Goal: Information Seeking & Learning: Learn about a topic

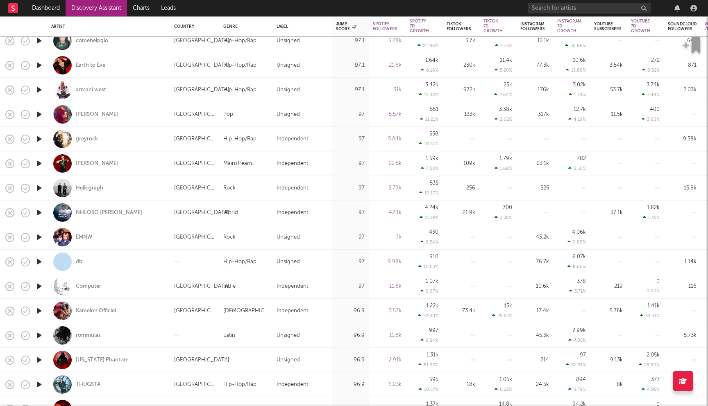
click at [93, 190] on div "Heliograph" at bounding box center [89, 188] width 27 height 7
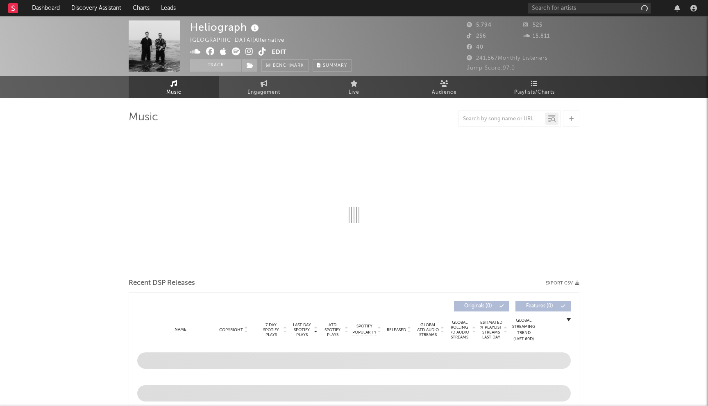
select select "1w"
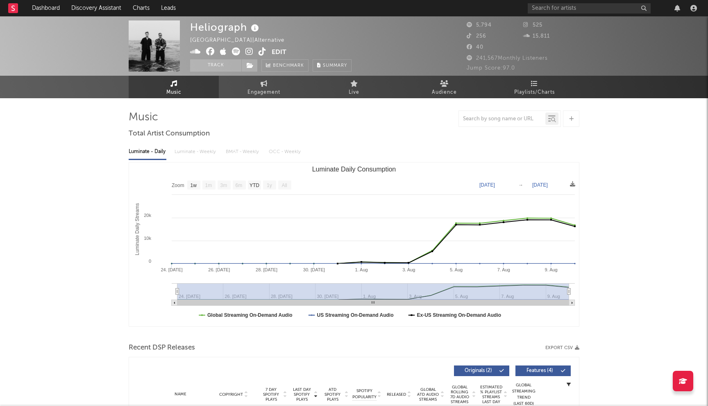
click at [251, 50] on icon at bounding box center [249, 51] width 8 height 8
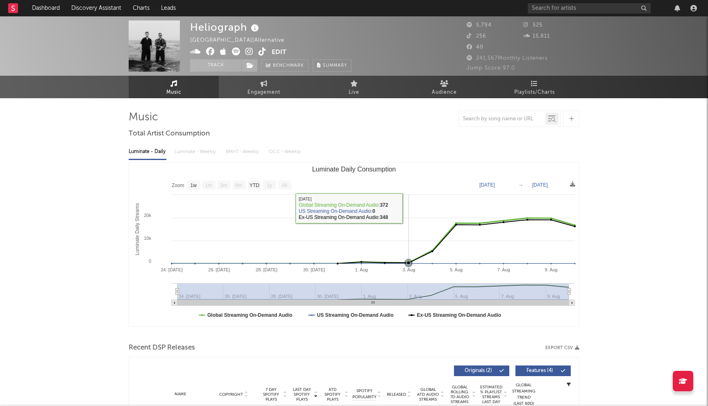
scroll to position [172, 0]
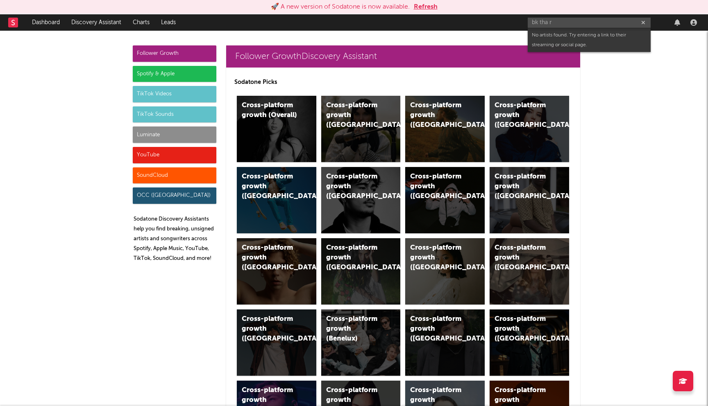
scroll to position [863, 0]
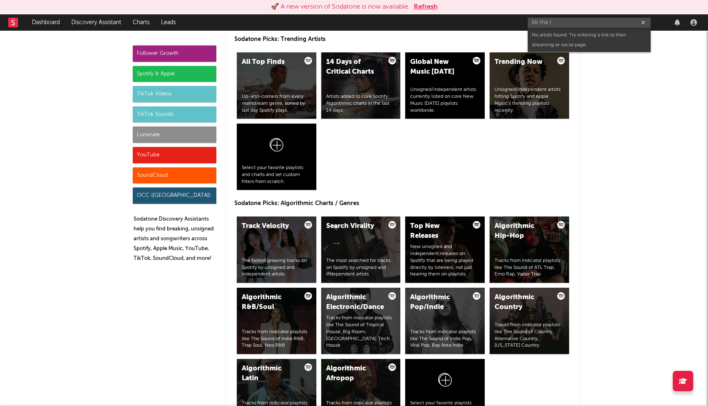
click at [556, 19] on input "bk tha r" at bounding box center [588, 23] width 123 height 10
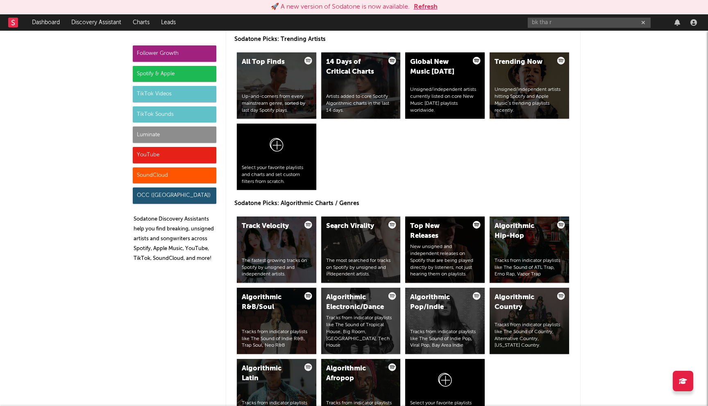
click at [433, 7] on button "Refresh" at bounding box center [426, 7] width 24 height 10
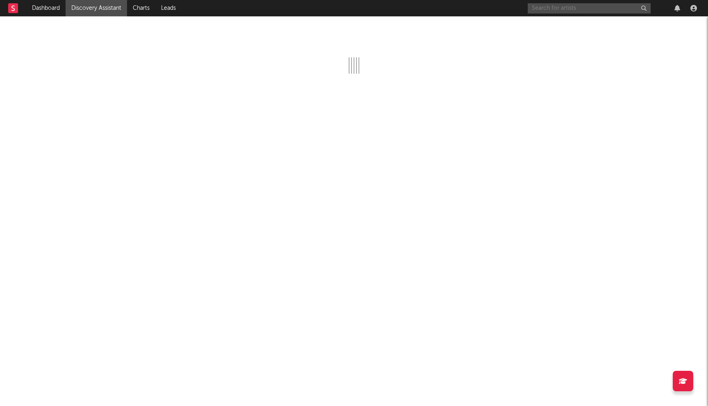
click at [551, 7] on input "text" at bounding box center [588, 8] width 123 height 10
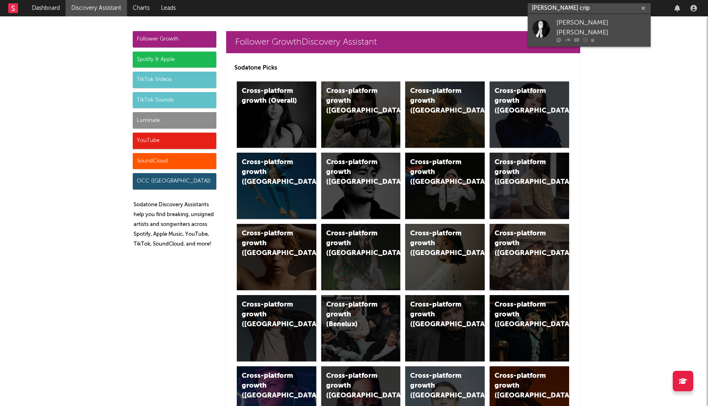
type input "[PERSON_NAME] crip"
click at [545, 25] on div at bounding box center [540, 28] width 18 height 18
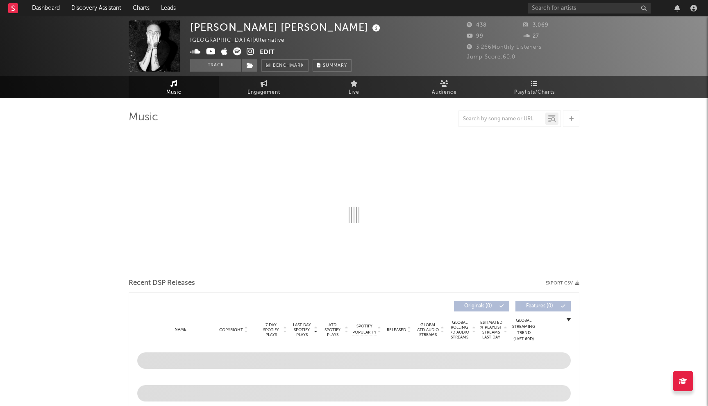
select select "1w"
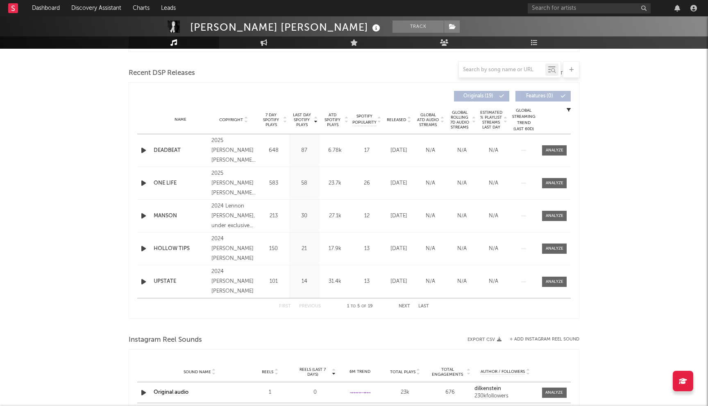
scroll to position [253, 0]
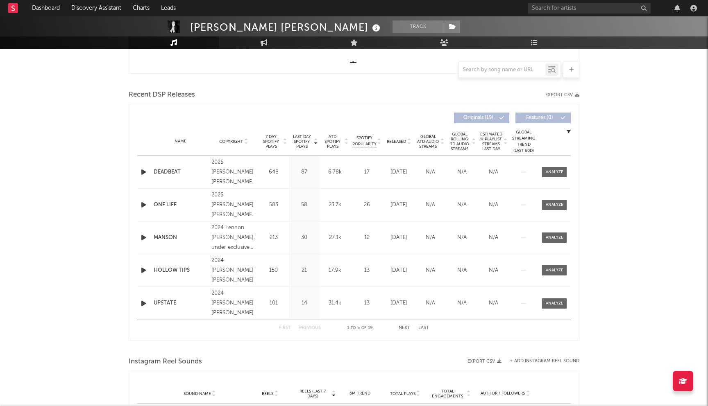
click at [295, 136] on span "Last Day Spotify Plays" at bounding box center [302, 141] width 22 height 15
click at [572, 8] on input "text" at bounding box center [588, 8] width 123 height 10
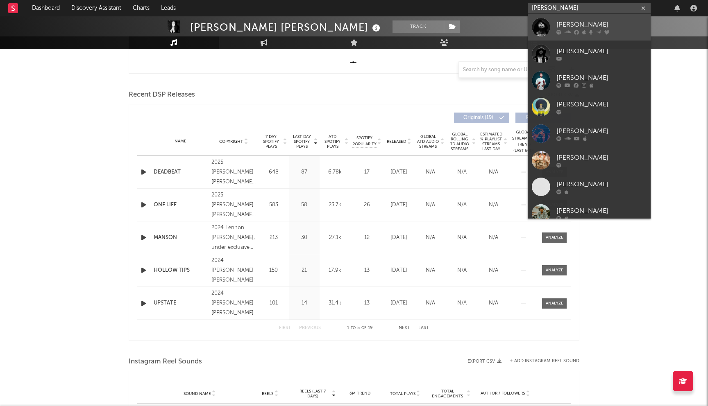
type input "Caskey"
click at [577, 29] on div "Caskey" at bounding box center [601, 25] width 90 height 10
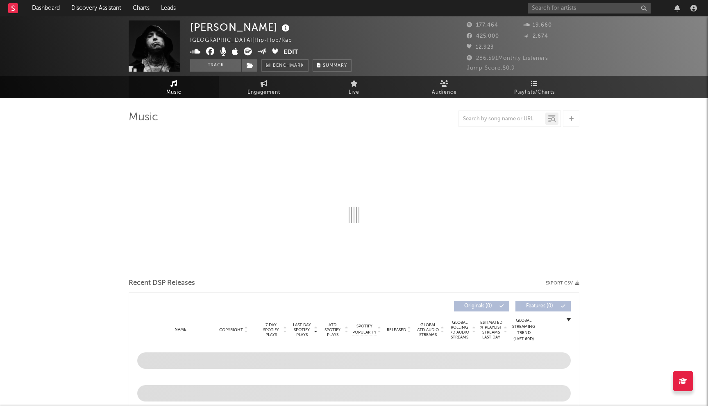
select select "6m"
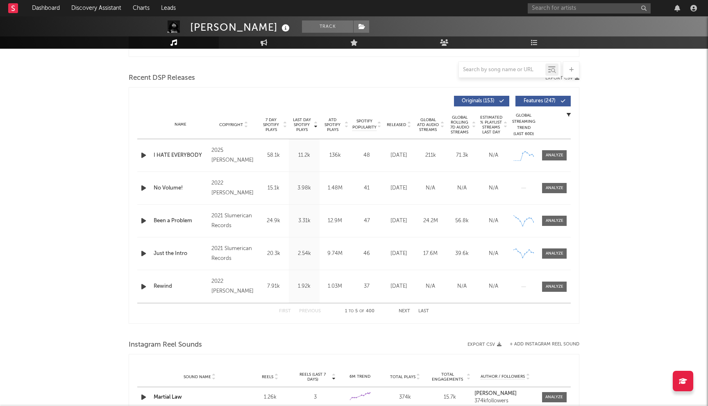
scroll to position [269, 0]
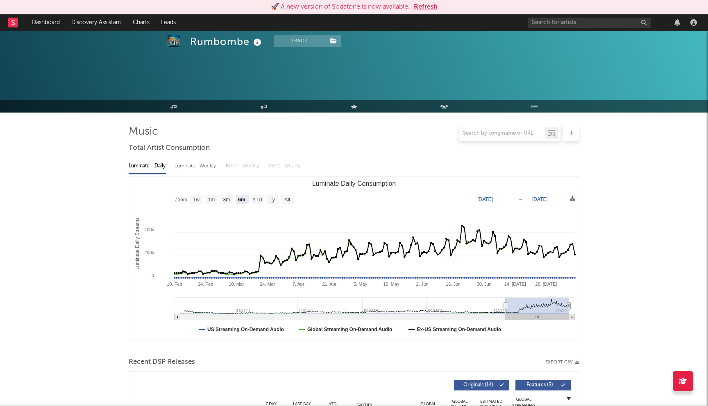
select select "6m"
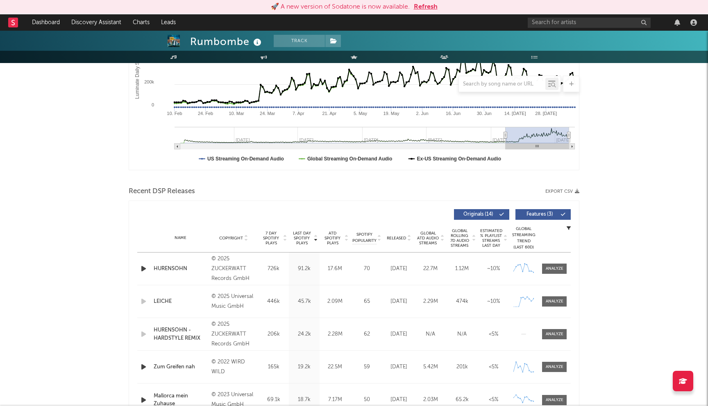
click at [423, 7] on button "Refresh" at bounding box center [426, 7] width 24 height 10
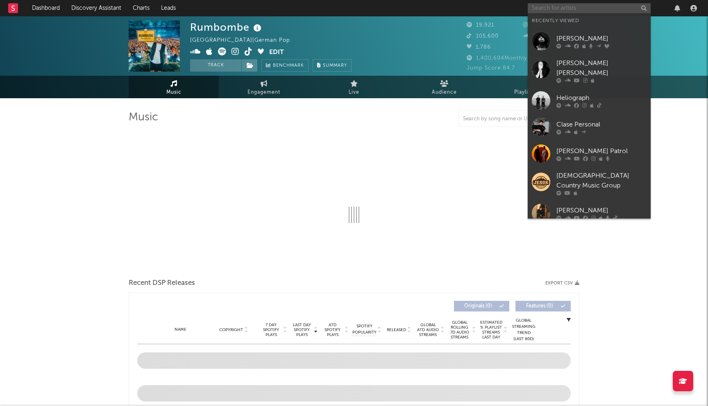
click at [550, 11] on input "text" at bounding box center [588, 8] width 123 height 10
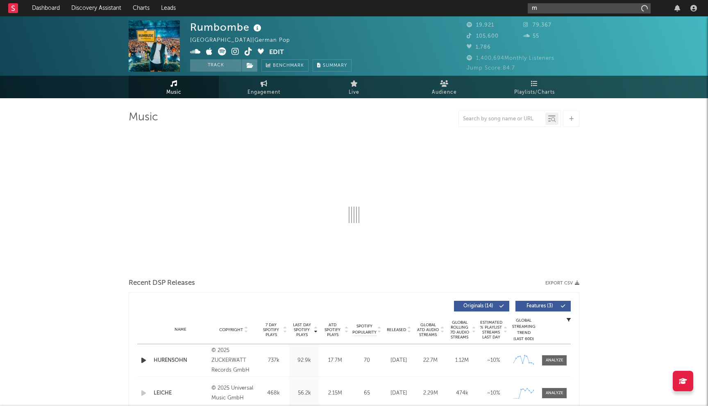
type input "m"
select select "6m"
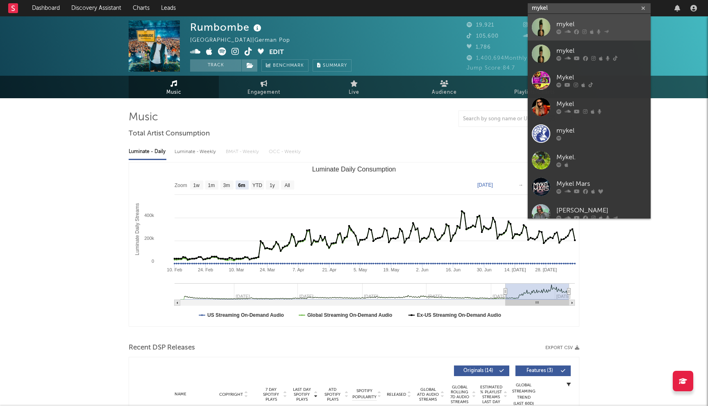
type input "mykel"
click at [565, 29] on div "mykel" at bounding box center [601, 25] width 90 height 10
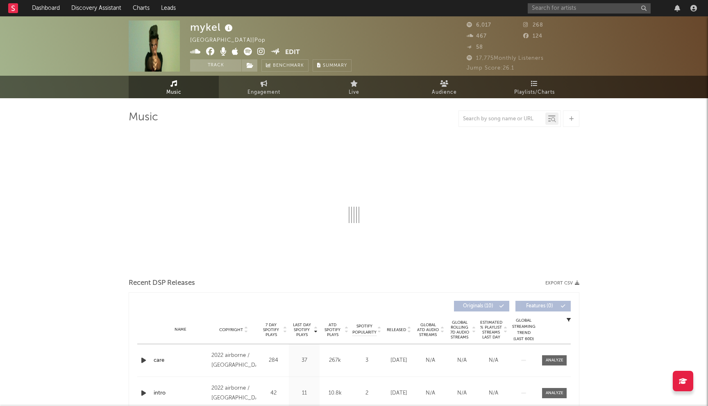
select select "1w"
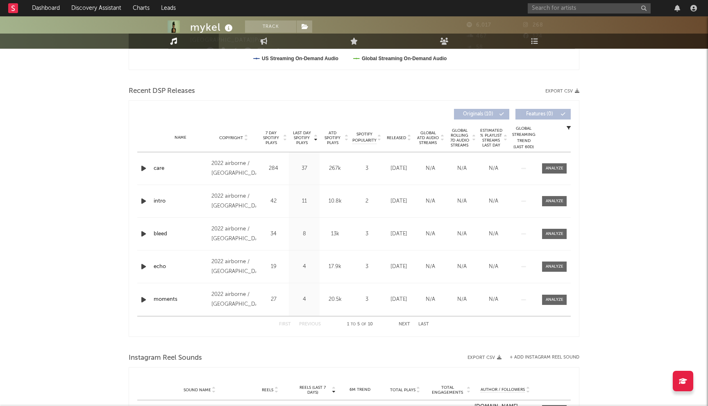
scroll to position [309, 0]
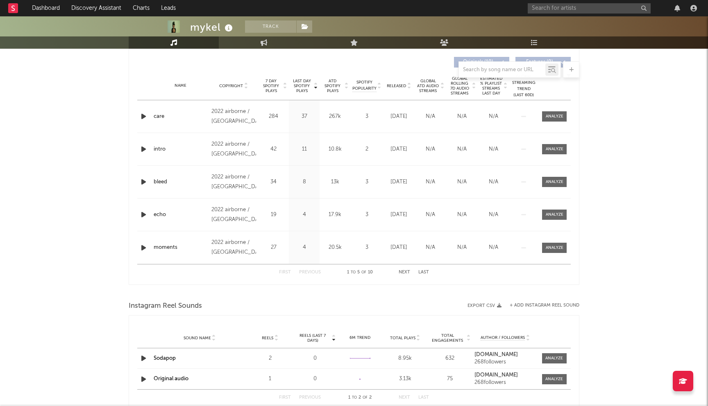
click at [294, 81] on span "Last Day Spotify Plays" at bounding box center [302, 86] width 22 height 15
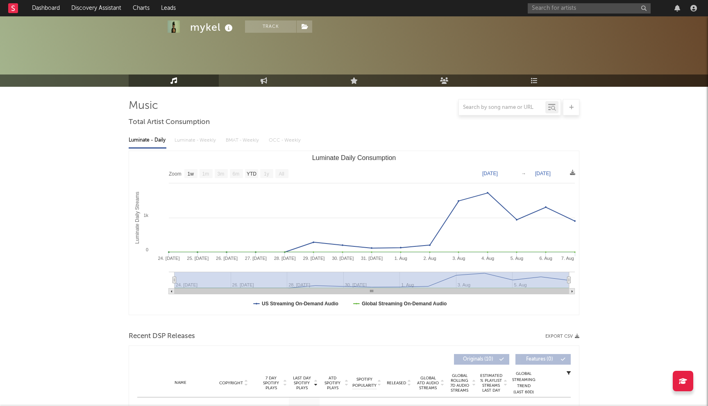
scroll to position [0, 0]
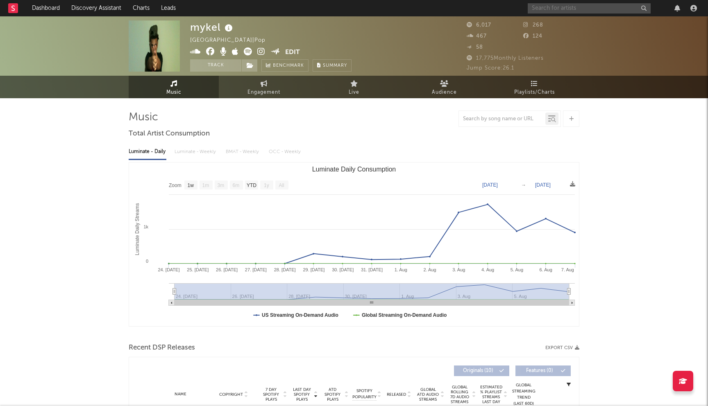
click at [551, 9] on input "text" at bounding box center [588, 8] width 123 height 10
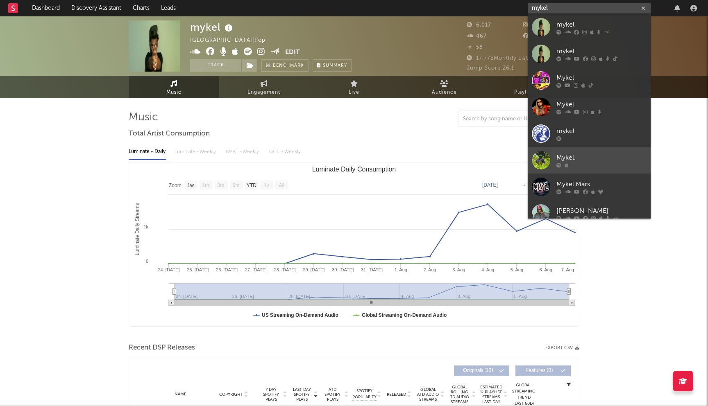
type input "mykel"
click at [594, 156] on div "Mykel." at bounding box center [601, 158] width 90 height 10
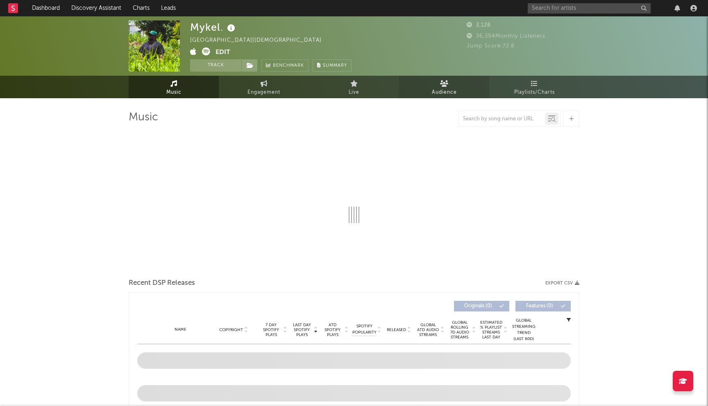
select select "1w"
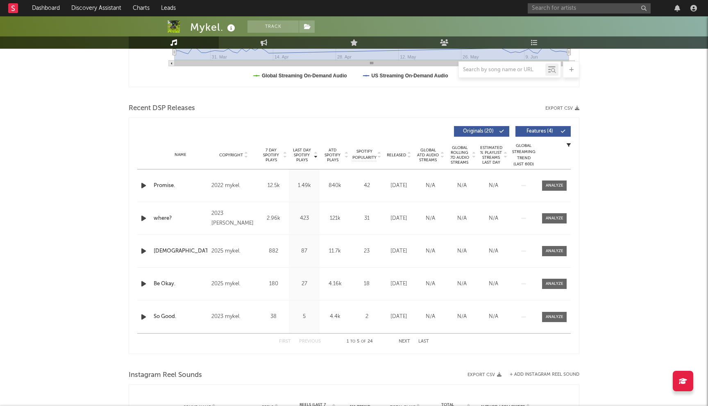
scroll to position [203, 0]
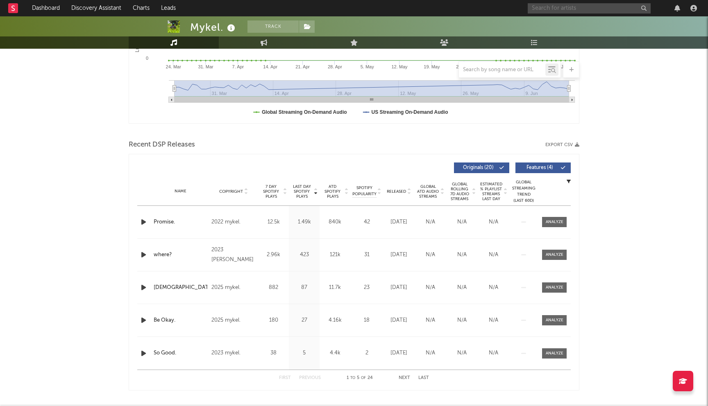
click at [559, 5] on input "text" at bounding box center [588, 8] width 123 height 10
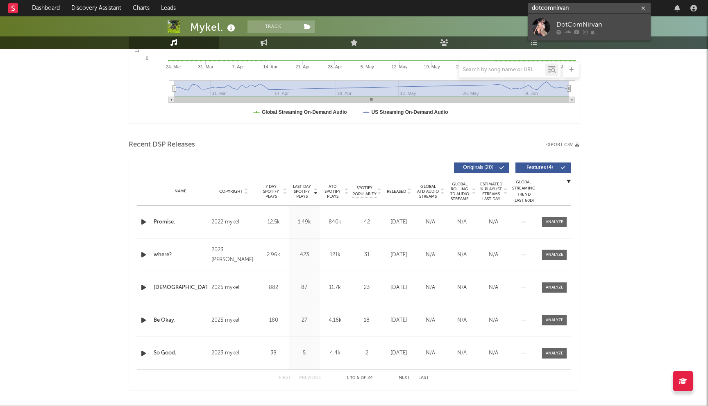
type input "dotcomnirvan"
click at [573, 25] on div "DotComNirvan" at bounding box center [601, 25] width 90 height 10
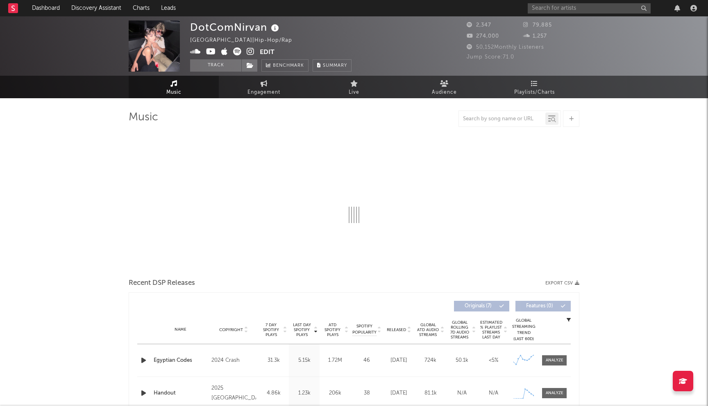
select select "6m"
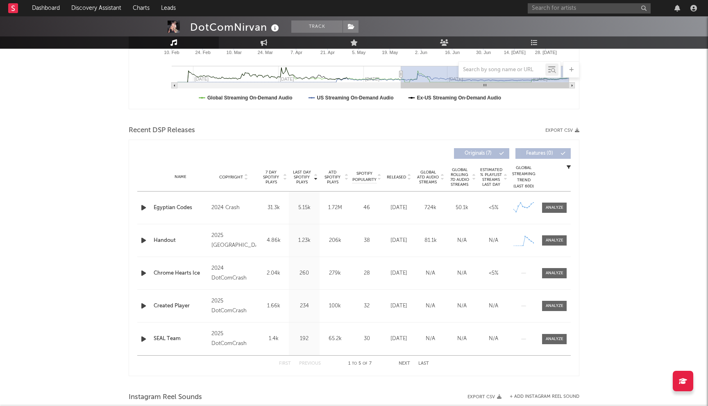
scroll to position [46, 0]
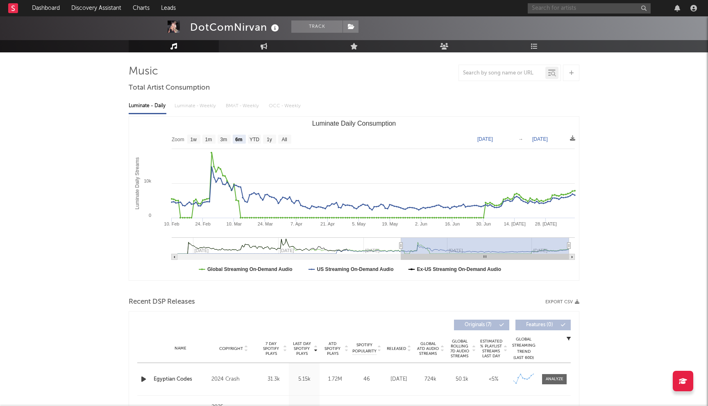
click at [569, 9] on input "text" at bounding box center [588, 8] width 123 height 10
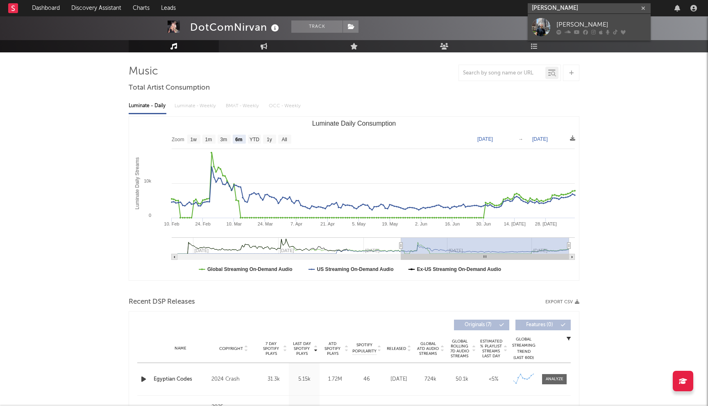
type input "jeremiah miller"
click at [562, 29] on div at bounding box center [601, 31] width 90 height 5
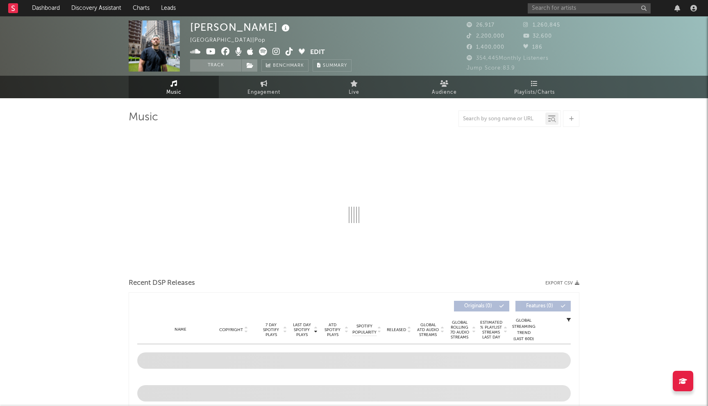
select select "6m"
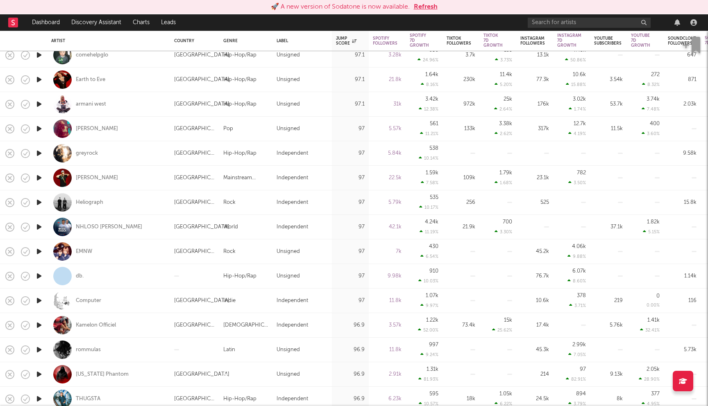
click at [429, 10] on button "Refresh" at bounding box center [426, 7] width 24 height 10
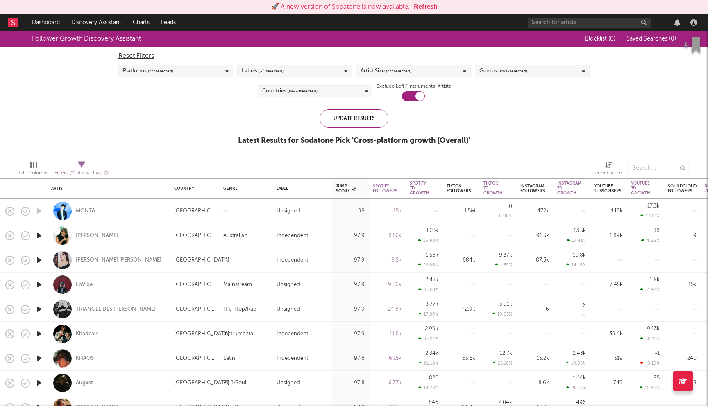
click at [429, 8] on button "Refresh" at bounding box center [426, 7] width 24 height 10
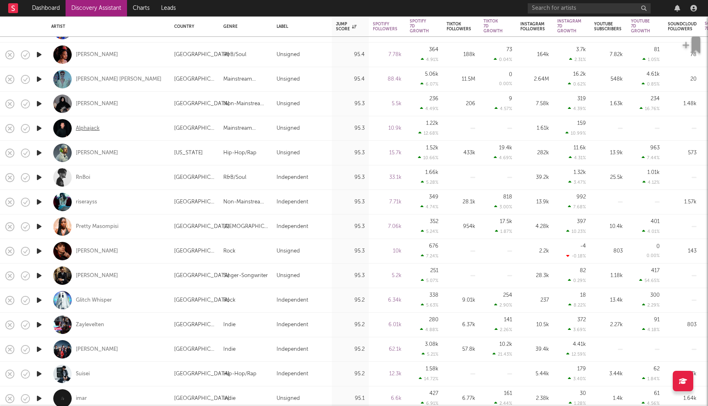
click at [91, 126] on div "Alphajack" at bounding box center [88, 128] width 24 height 7
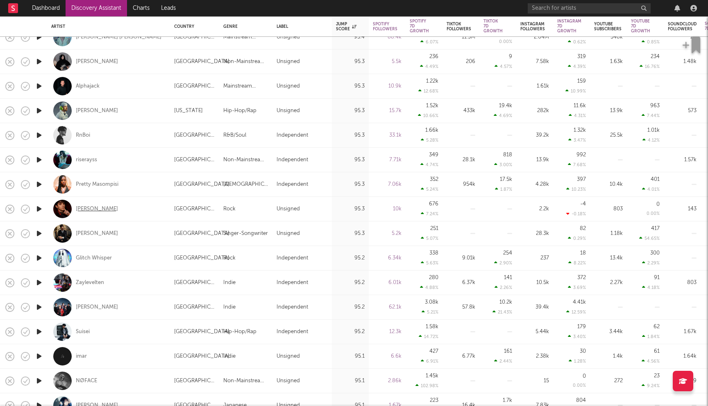
click at [102, 207] on div "Tiago Pereira" at bounding box center [97, 209] width 42 height 7
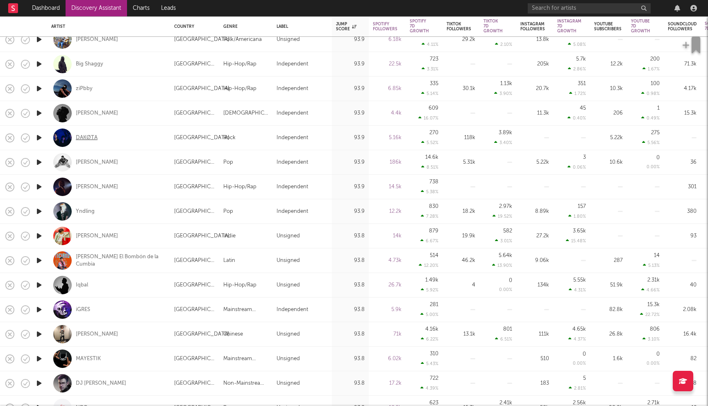
click at [97, 140] on div "DAKØTA" at bounding box center [87, 137] width 22 height 7
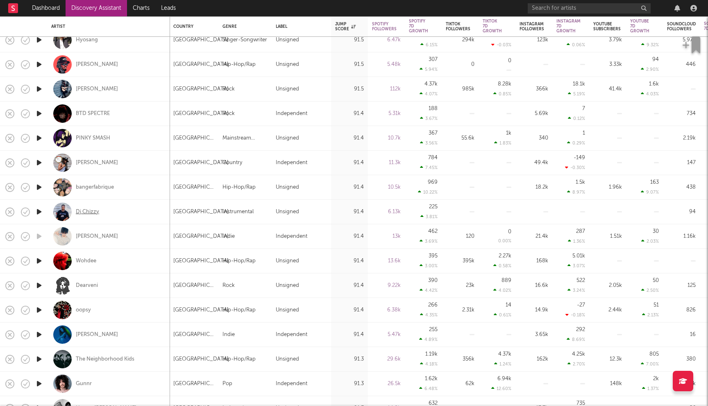
click at [88, 210] on div "Dj Chizzy" at bounding box center [87, 211] width 23 height 7
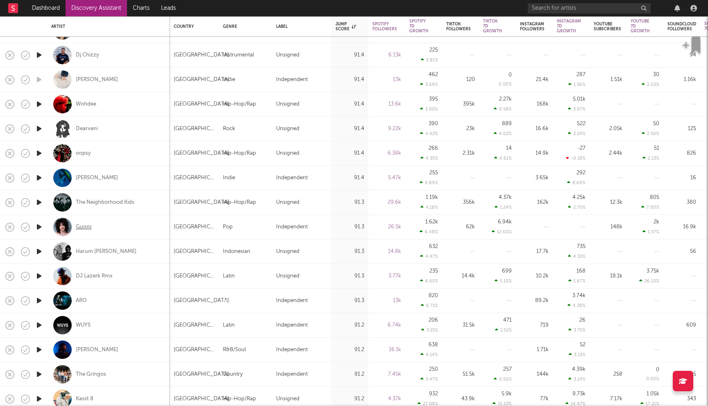
click at [83, 225] on div "Gunnr" at bounding box center [84, 227] width 16 height 7
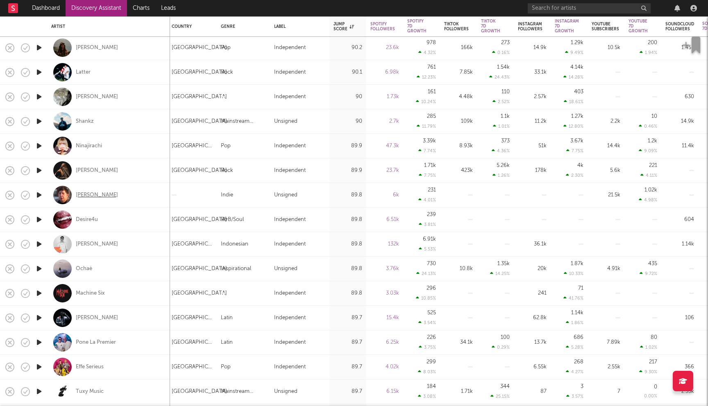
click at [101, 197] on div "Jim E. Brown" at bounding box center [97, 195] width 42 height 7
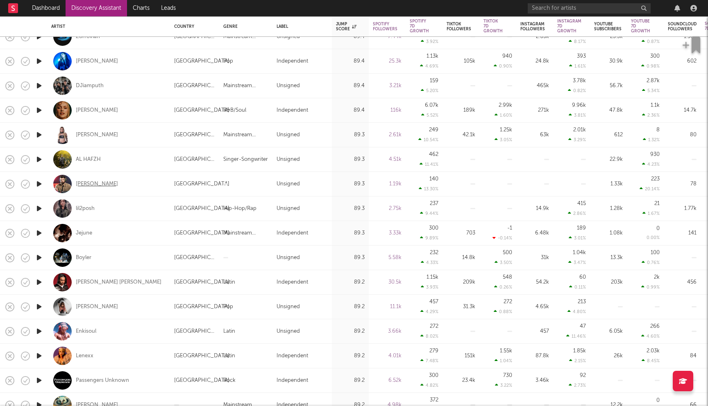
click at [99, 183] on div "Chadolf Rizzler" at bounding box center [97, 184] width 42 height 7
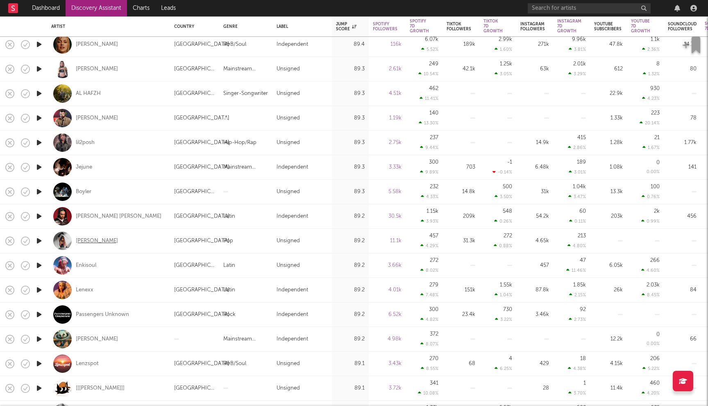
click at [112, 240] on div "Regina Hardon" at bounding box center [97, 240] width 42 height 7
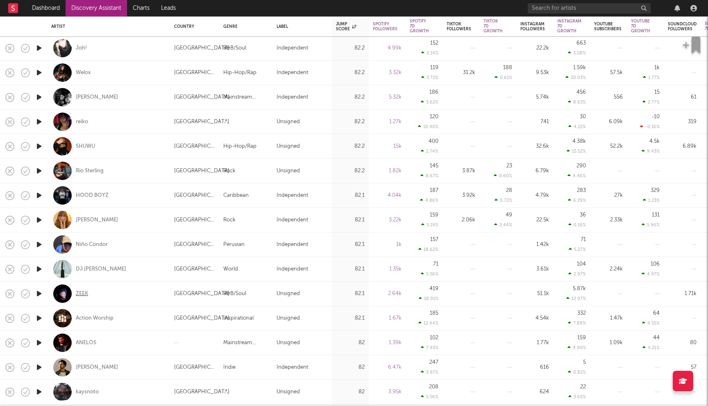
click at [85, 294] on div "ZEEK" at bounding box center [82, 293] width 12 height 7
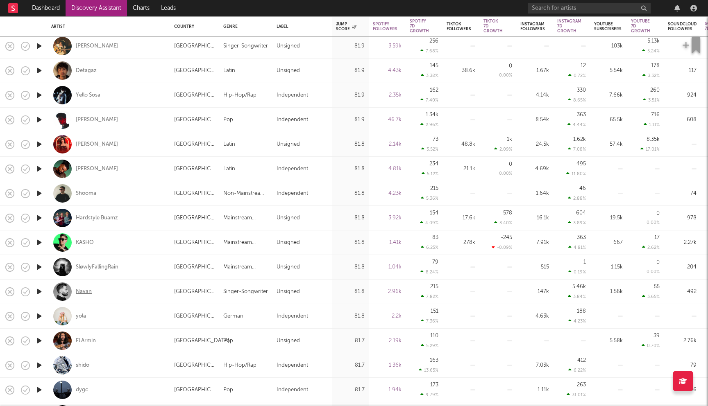
click at [85, 290] on div "Navan" at bounding box center [84, 291] width 16 height 7
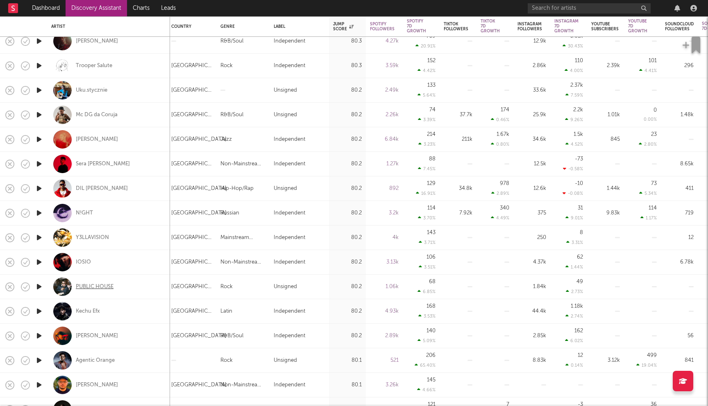
click at [98, 287] on div "PUBLIC HOUSE" at bounding box center [95, 286] width 38 height 7
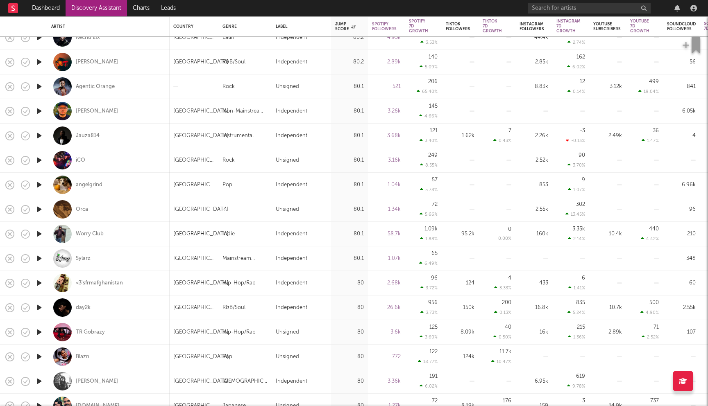
click at [97, 233] on div "Worry Club" at bounding box center [90, 234] width 28 height 7
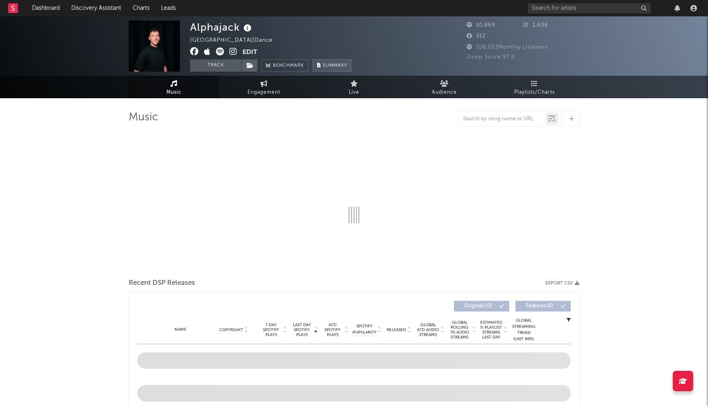
select select "1w"
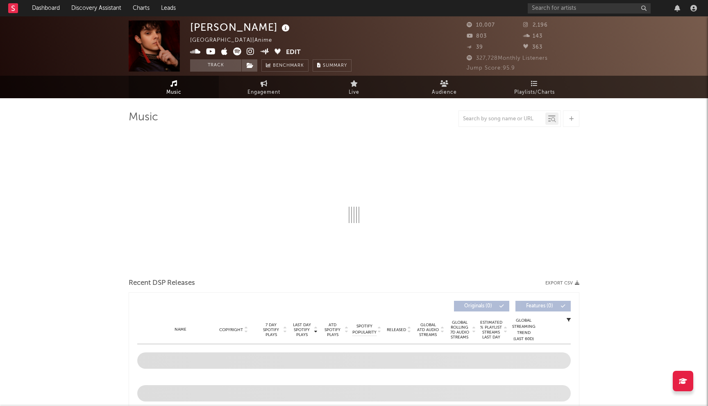
select select "6m"
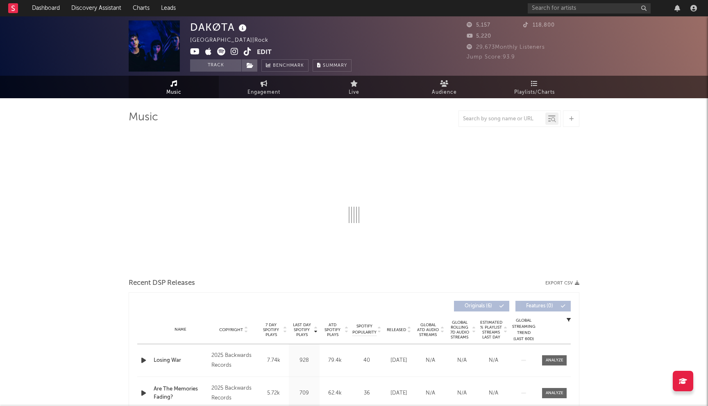
select select "1w"
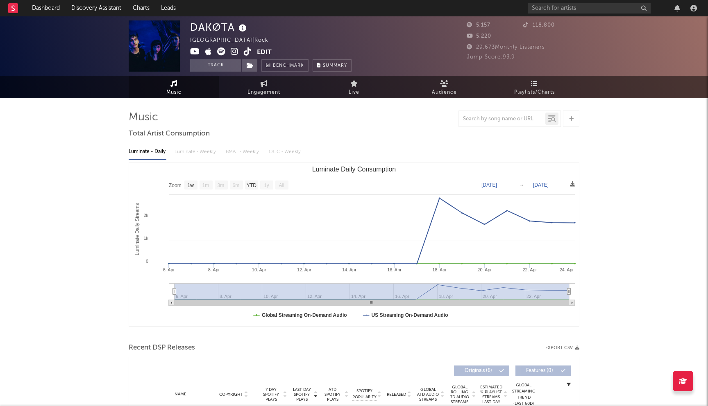
click at [232, 52] on icon at bounding box center [235, 51] width 8 height 8
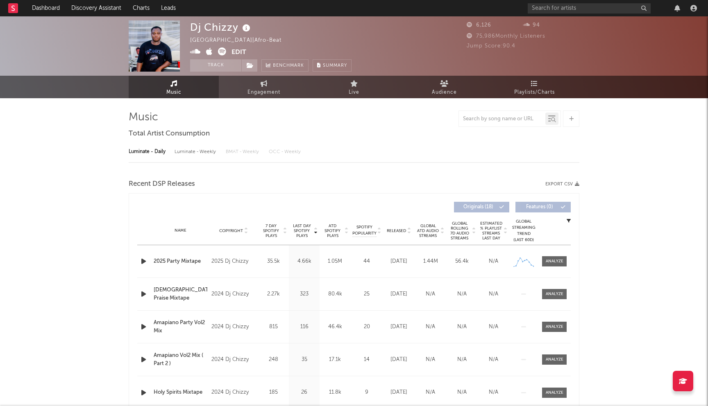
select select "6m"
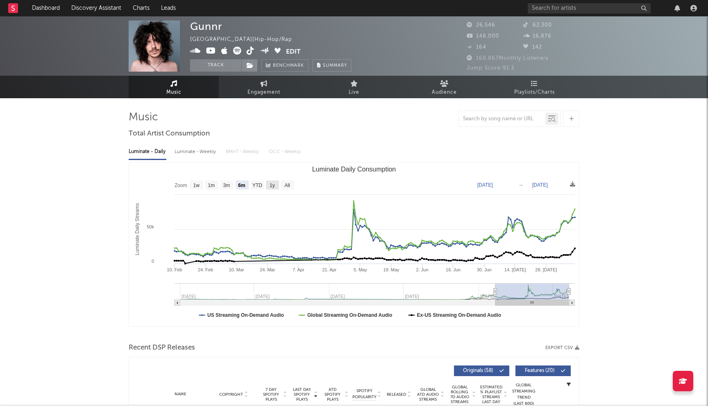
click at [273, 187] on text "1y" at bounding box center [271, 186] width 5 height 6
select select "1y"
type input "[DATE]"
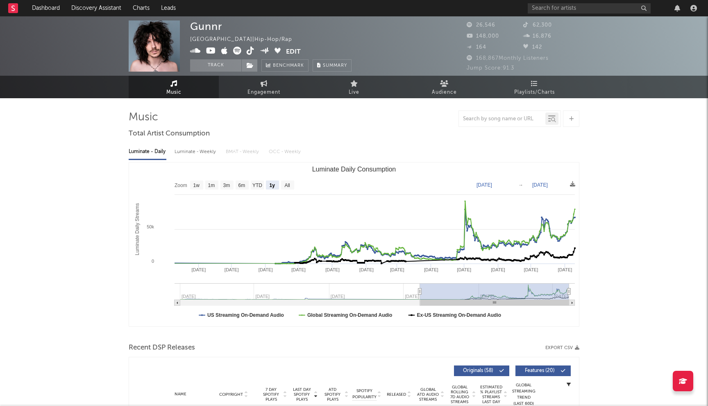
click at [524, 215] on icon "Created with Highcharts 10.3.3 Luminate Daily Streams Luminate Daily Consumptio…" at bounding box center [354, 245] width 450 height 164
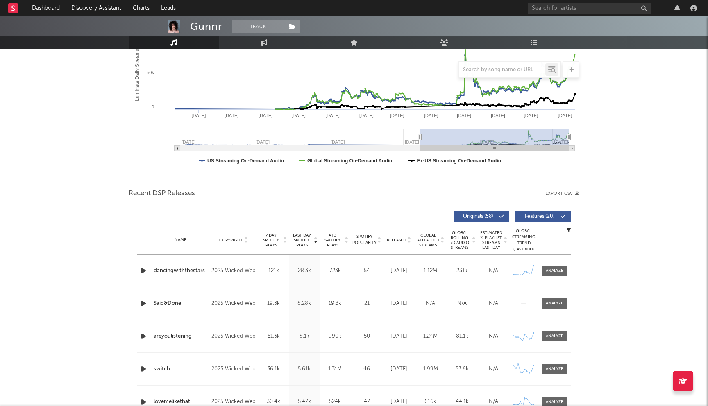
scroll to position [155, 0]
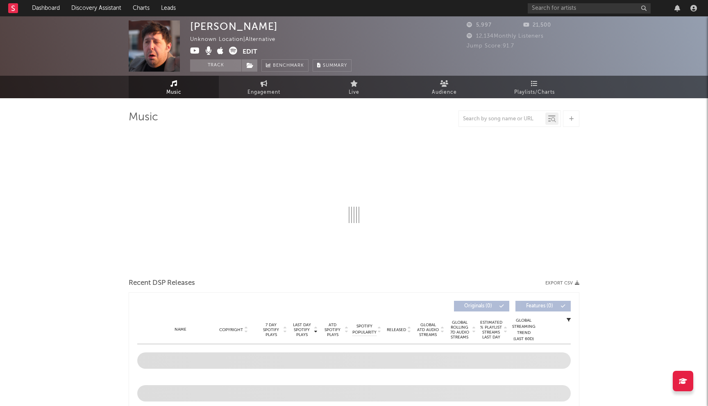
select select "1w"
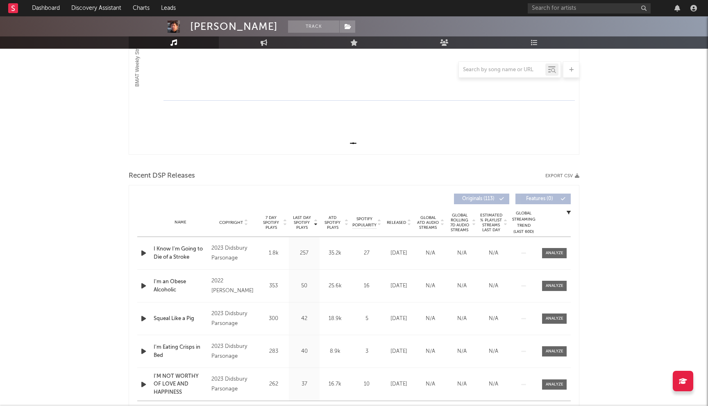
scroll to position [121, 0]
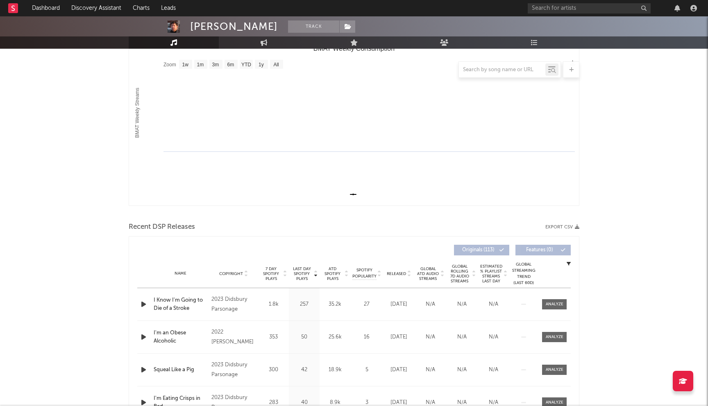
click at [396, 273] on span "Released" at bounding box center [396, 273] width 19 height 5
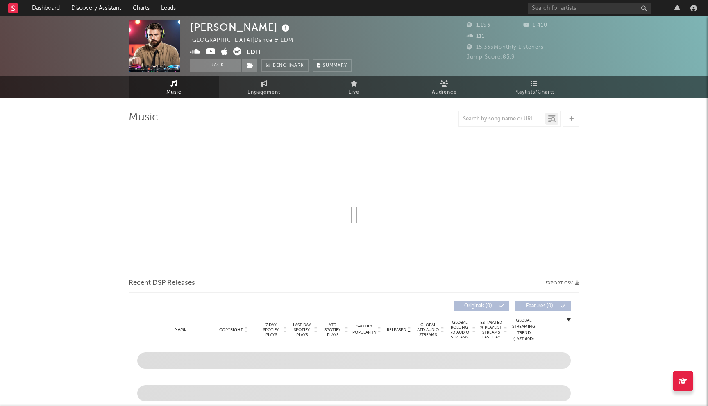
select select "1w"
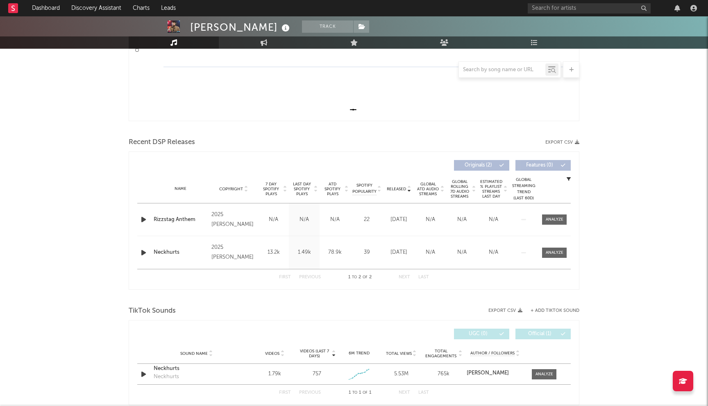
scroll to position [187, 0]
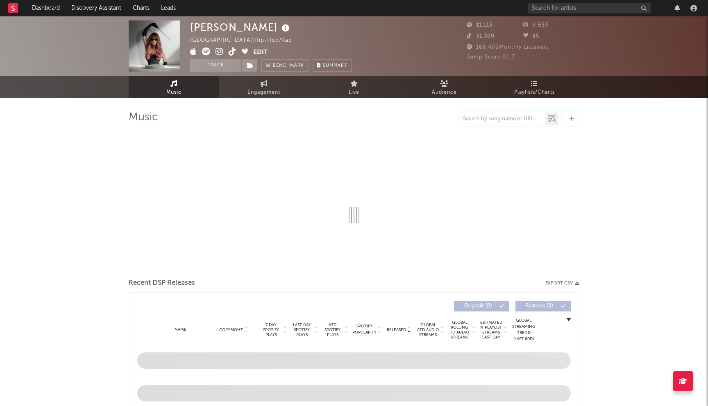
select select "6m"
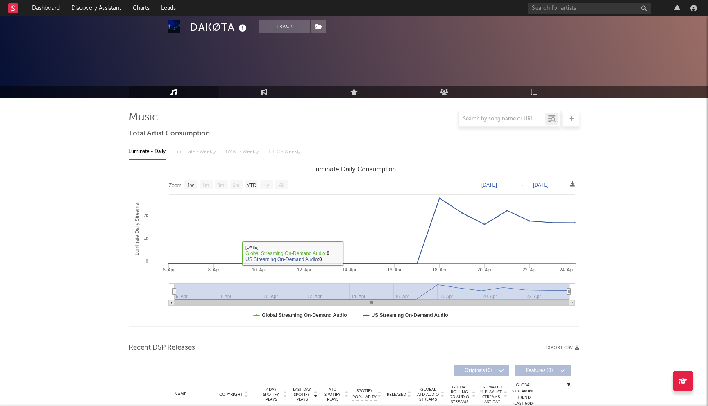
select select "1w"
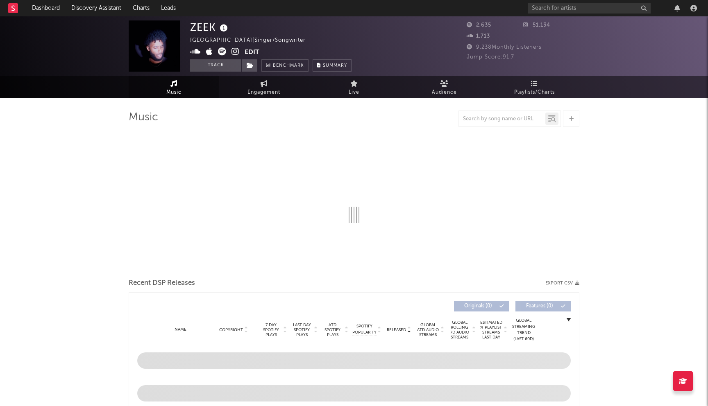
select select "1w"
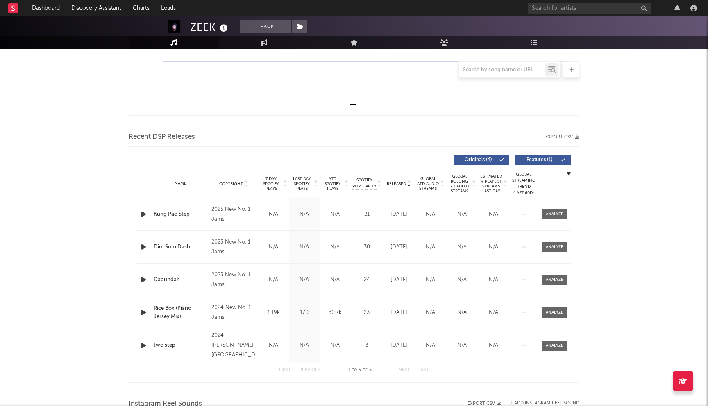
scroll to position [153, 0]
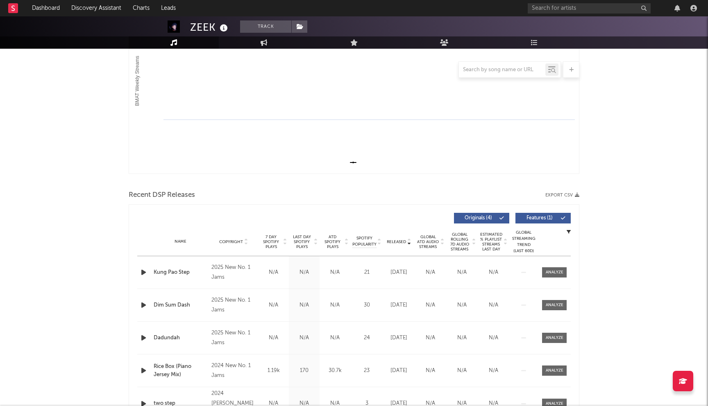
click at [305, 237] on span "Last Day Spotify Plays" at bounding box center [302, 242] width 22 height 15
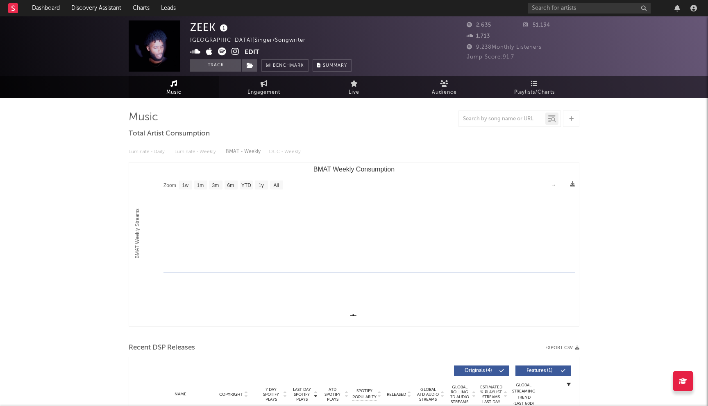
click at [238, 53] on icon at bounding box center [235, 51] width 8 height 8
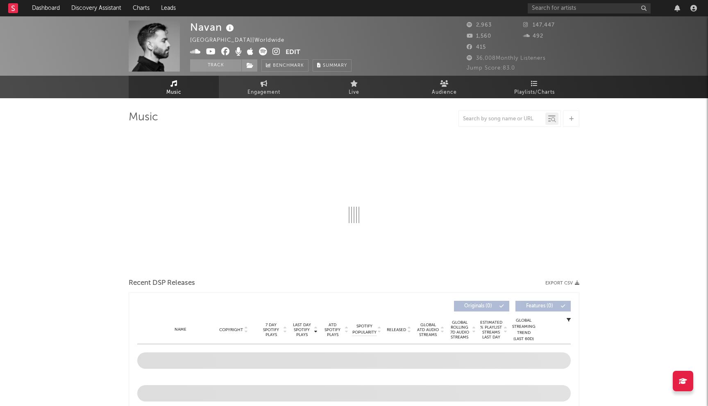
select select "1w"
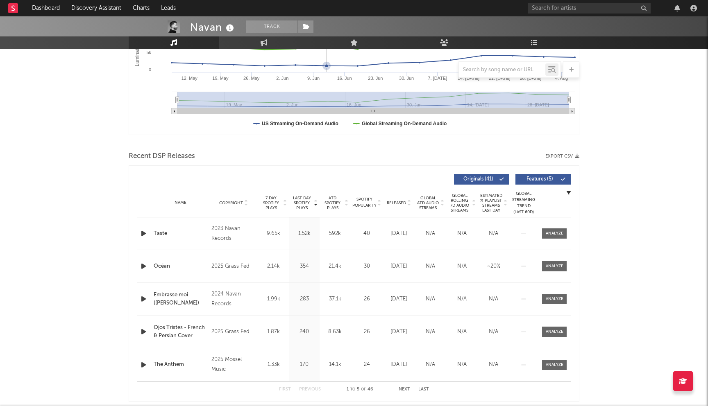
scroll to position [256, 0]
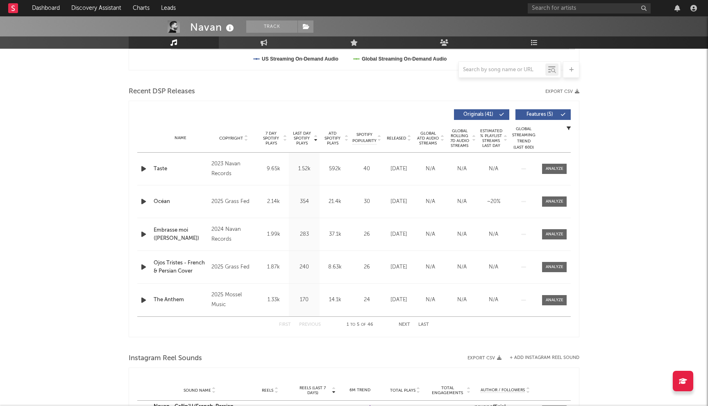
click at [305, 141] on span "Last Day Spotify Plays" at bounding box center [302, 138] width 22 height 15
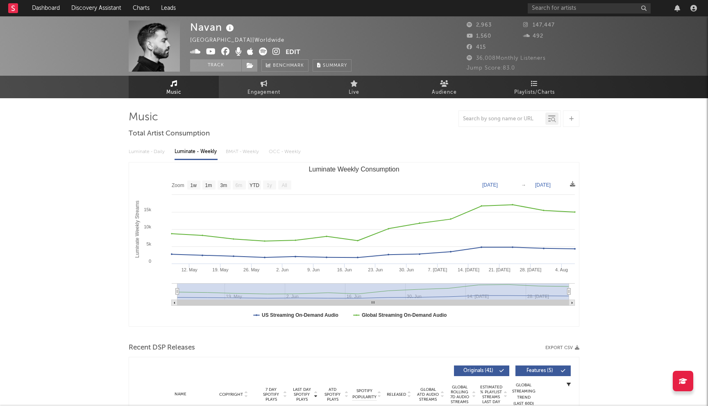
click at [278, 51] on icon at bounding box center [276, 51] width 8 height 8
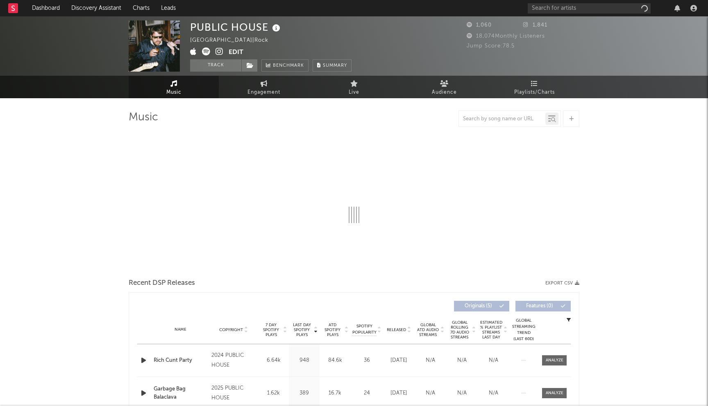
select select "1w"
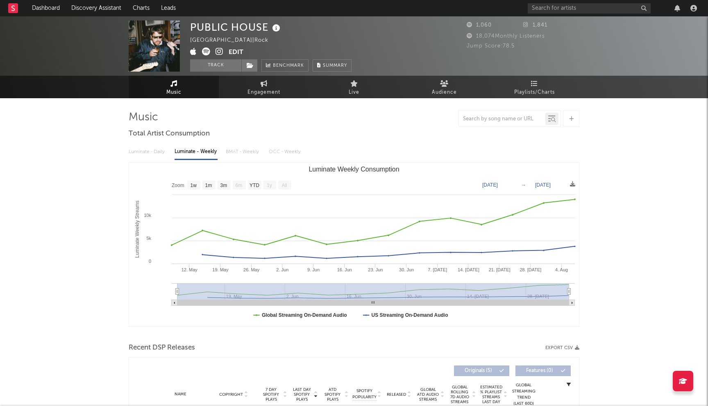
click at [218, 52] on icon at bounding box center [219, 51] width 8 height 8
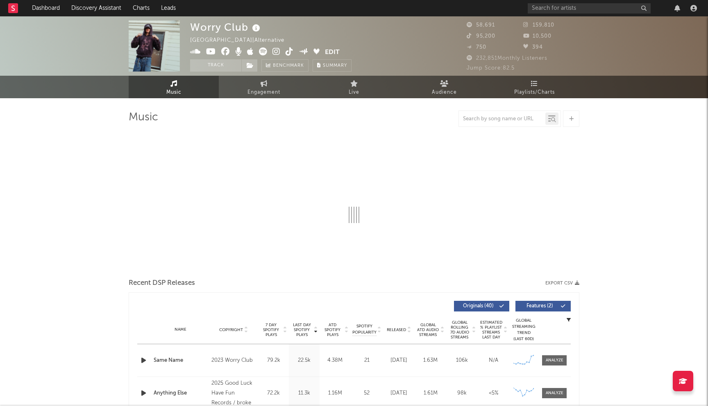
select select "6m"
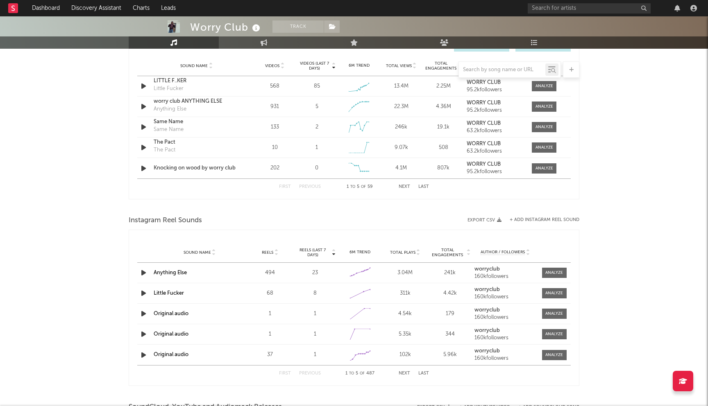
scroll to position [590, 0]
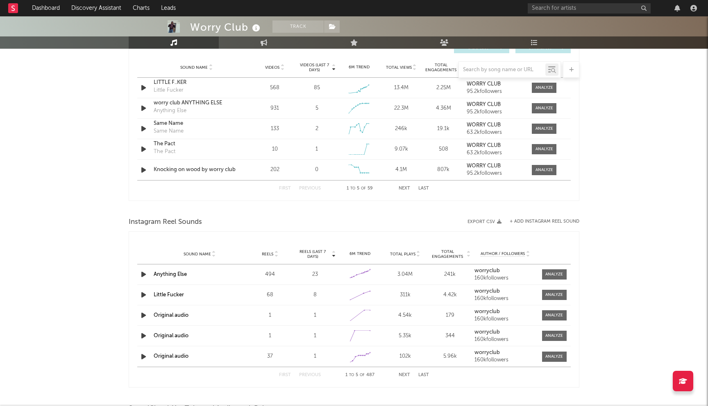
click at [409, 376] on button "Next" at bounding box center [403, 375] width 11 height 5
click at [409, 375] on button "Next" at bounding box center [403, 375] width 11 height 5
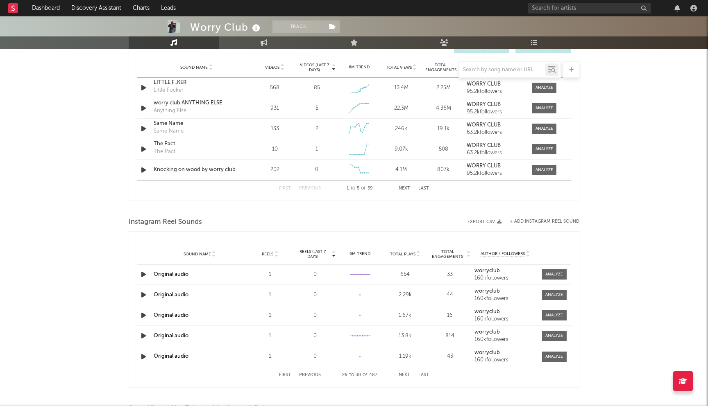
click at [409, 375] on button "Next" at bounding box center [403, 375] width 11 height 5
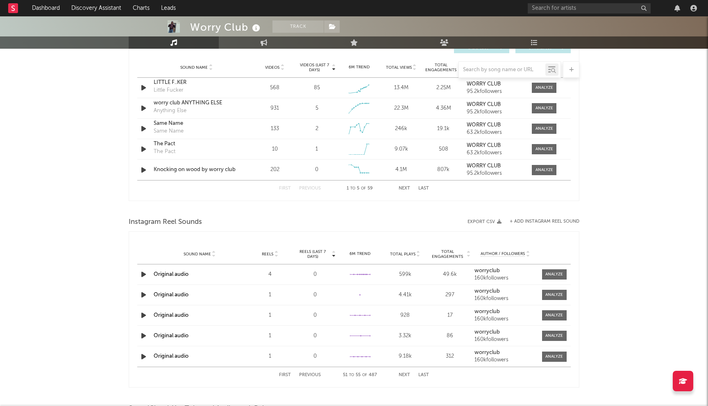
click at [311, 374] on button "Previous" at bounding box center [310, 375] width 22 height 5
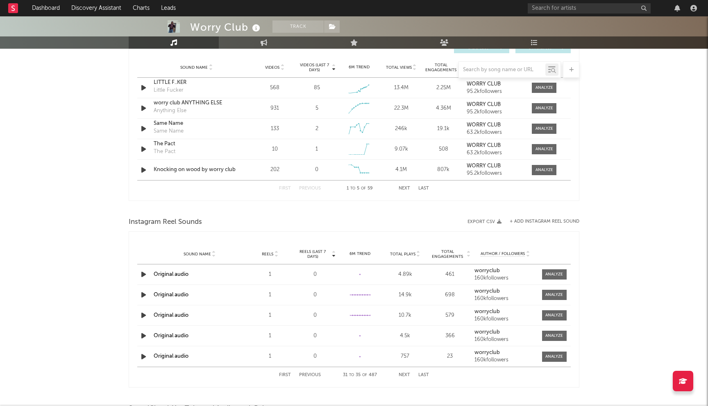
click at [311, 374] on button "Previous" at bounding box center [310, 375] width 22 height 5
click at [310, 375] on button "Previous" at bounding box center [310, 375] width 22 height 5
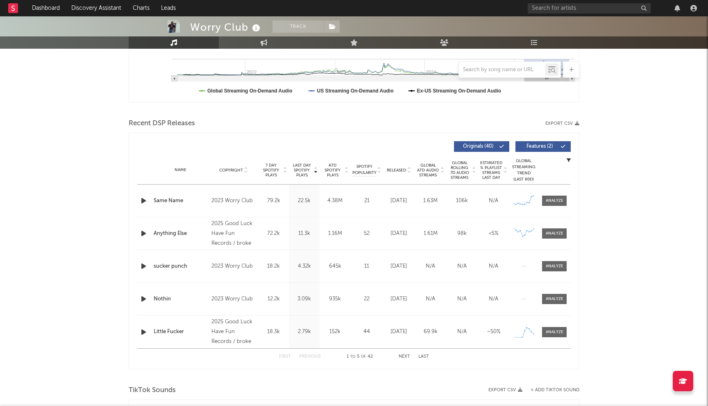
scroll to position [0, 0]
